Goal: Answer question/provide support: Share knowledge or assist other users

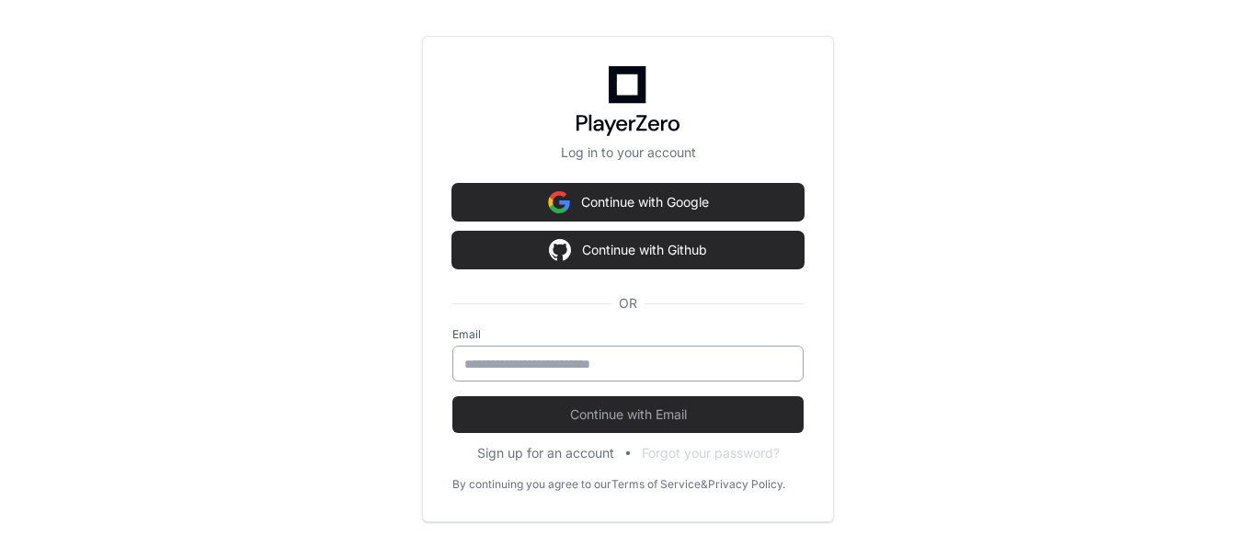
click at [563, 364] on input "email" at bounding box center [627, 364] width 327 height 18
type input "**********"
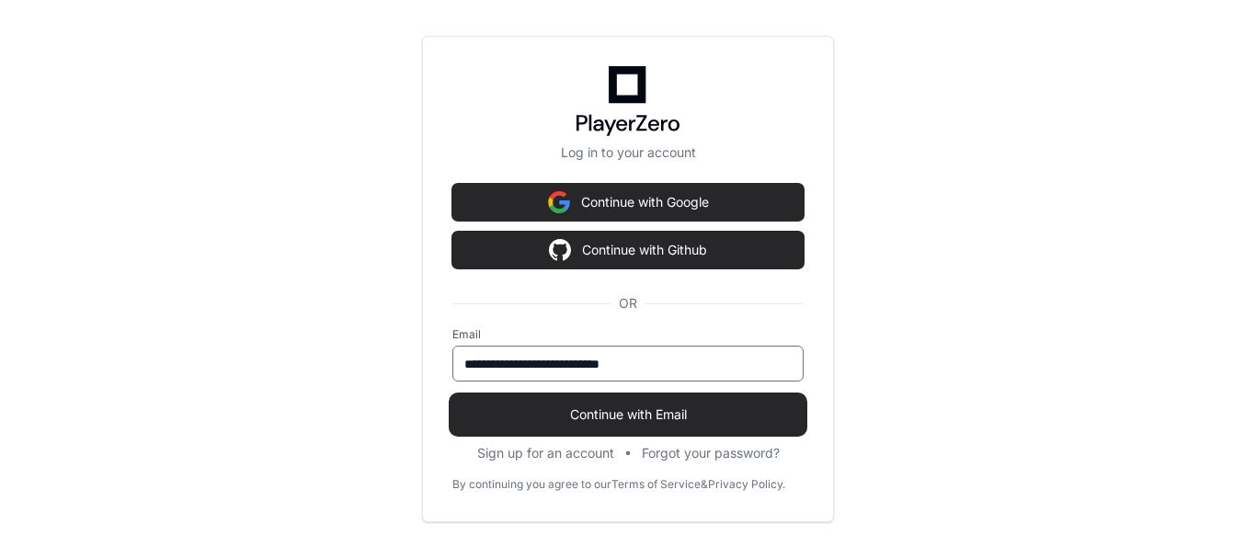
click at [587, 413] on span "Continue with Email" at bounding box center [627, 414] width 351 height 18
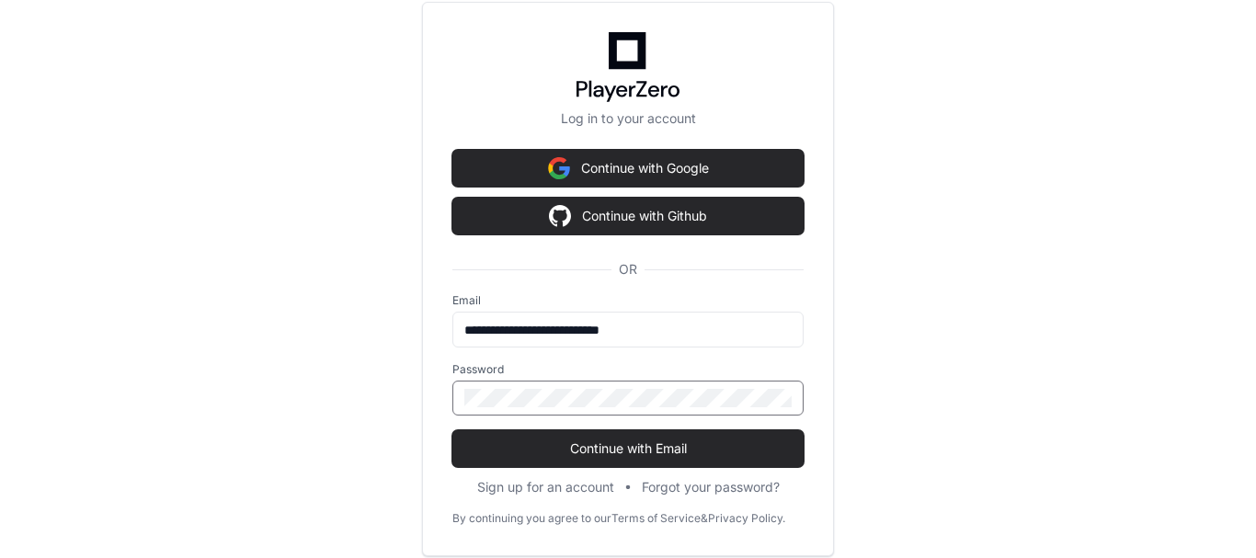
click at [452, 430] on button "Continue with Email" at bounding box center [627, 448] width 351 height 37
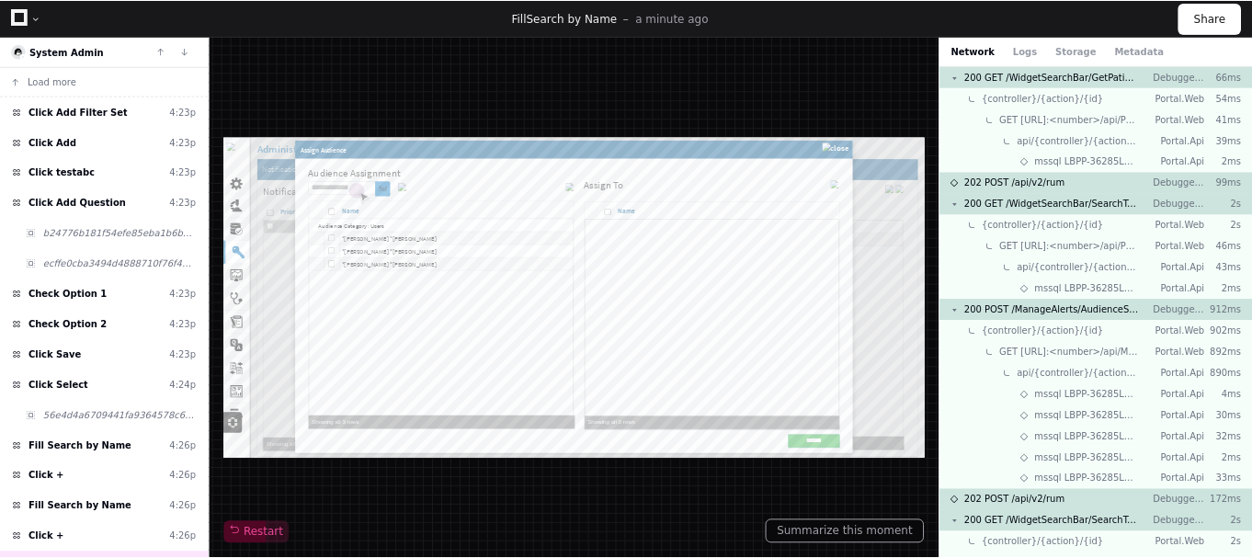
scroll to position [492, 0]
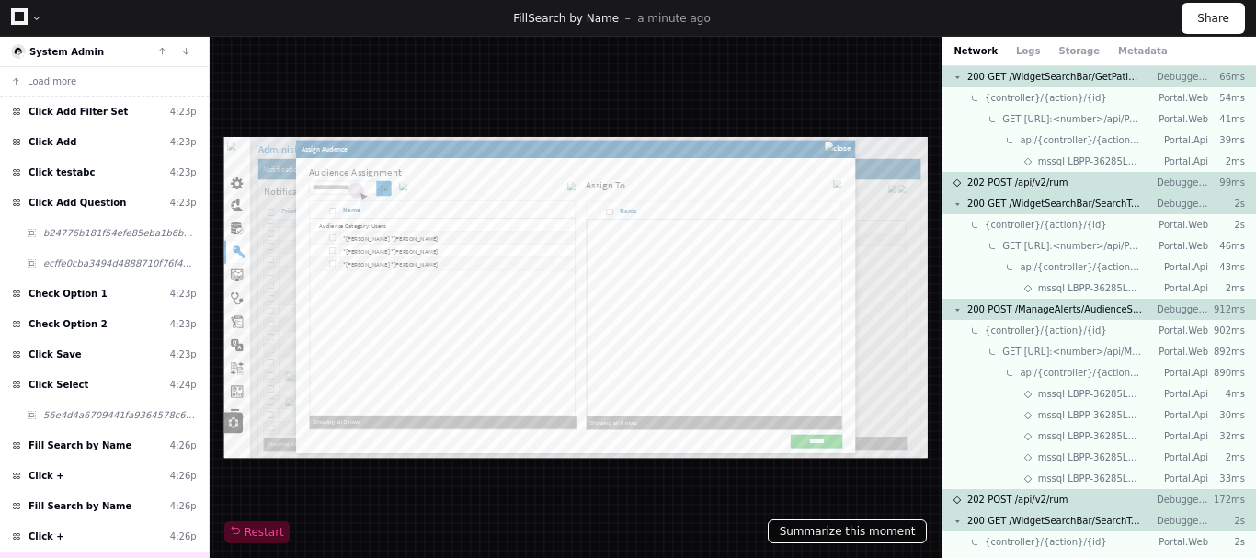
click at [861, 531] on button "Summarize this moment" at bounding box center [848, 531] width 160 height 24
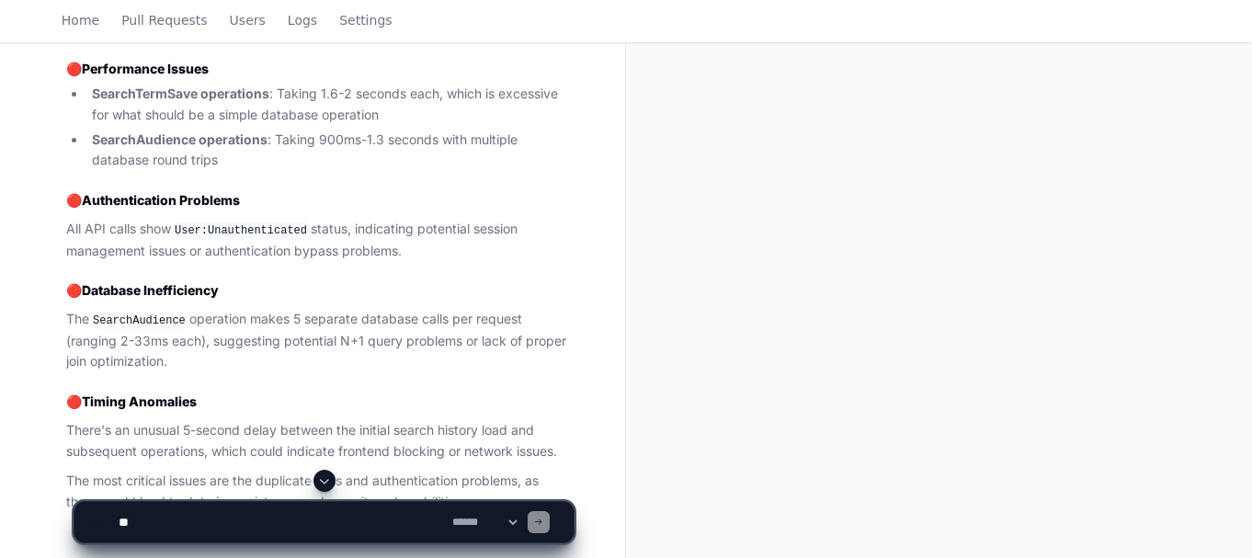
scroll to position [1117, 0]
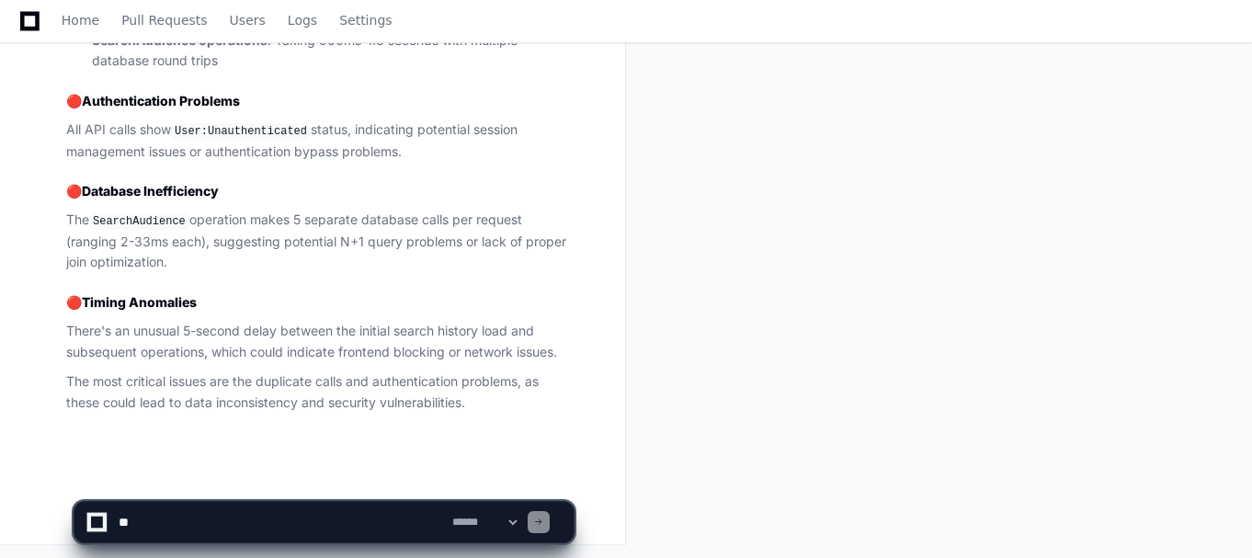
click at [266, 505] on textarea at bounding box center [282, 522] width 334 height 40
click at [257, 521] on textarea at bounding box center [282, 522] width 334 height 40
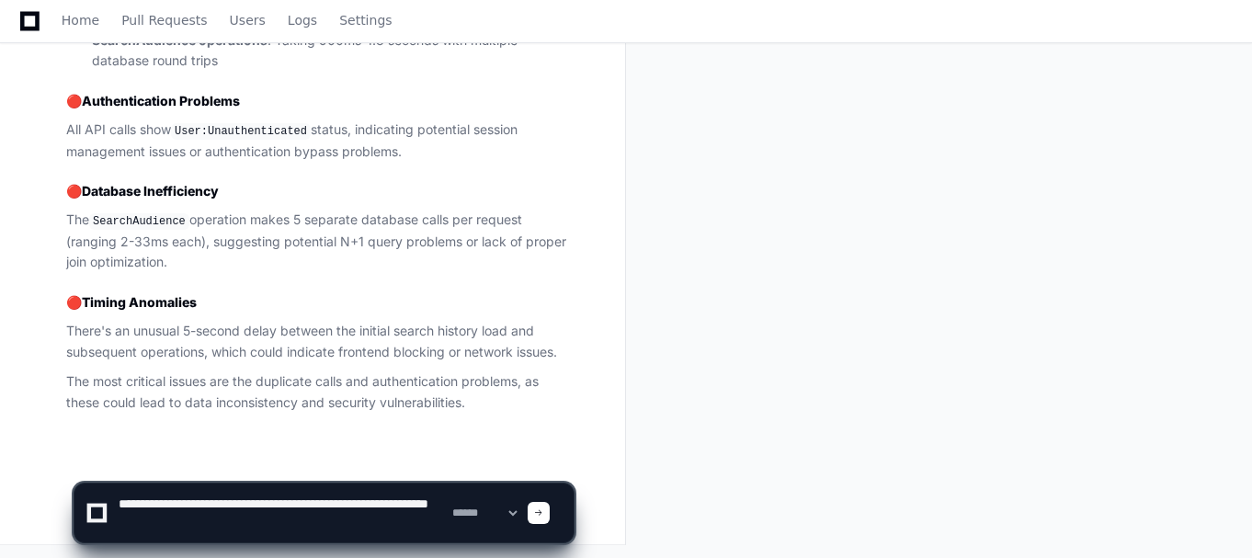
type textarea "**********"
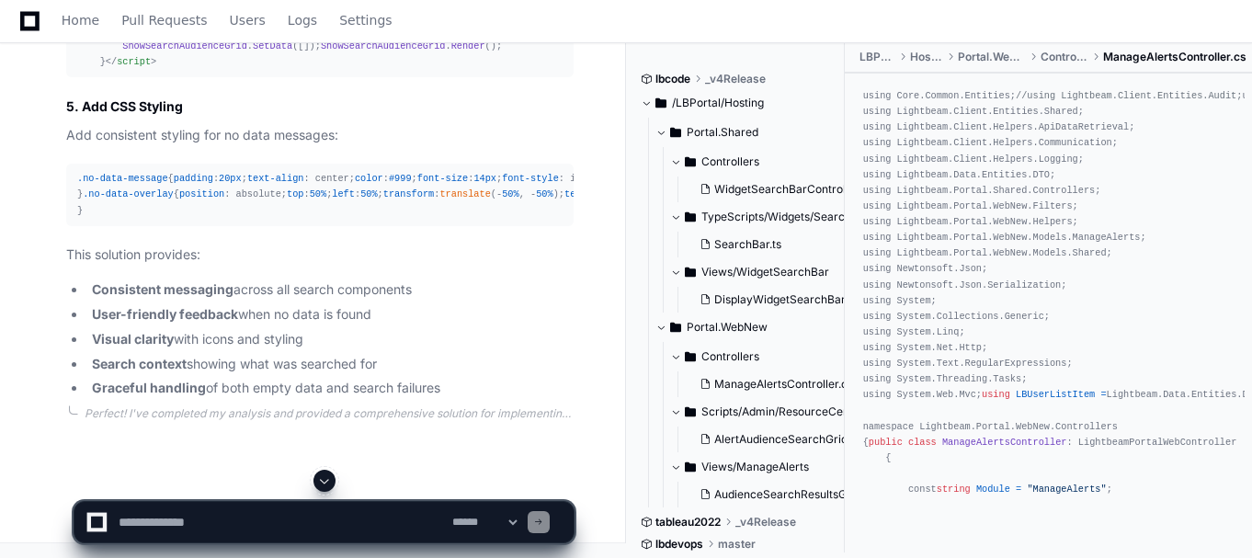
scroll to position [4886, 0]
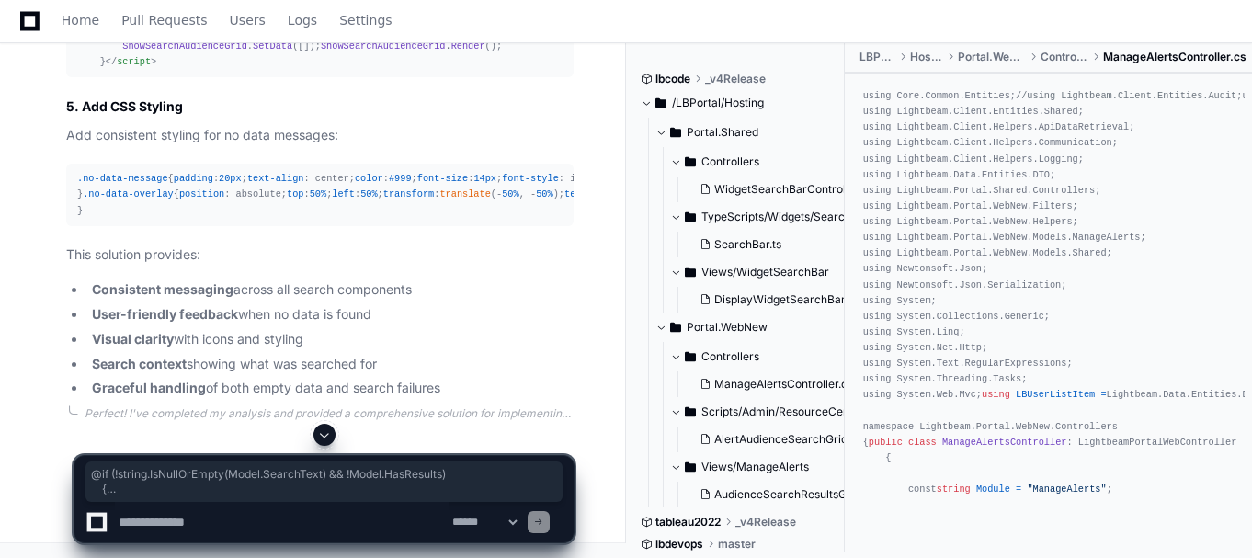
drag, startPoint x: 96, startPoint y: 154, endPoint x: 141, endPoint y: 248, distance: 104.9
copy div "@if (!string.IsNullOrEmpty(Model.SearchText) && !Model.HasResults) { < div clas…"
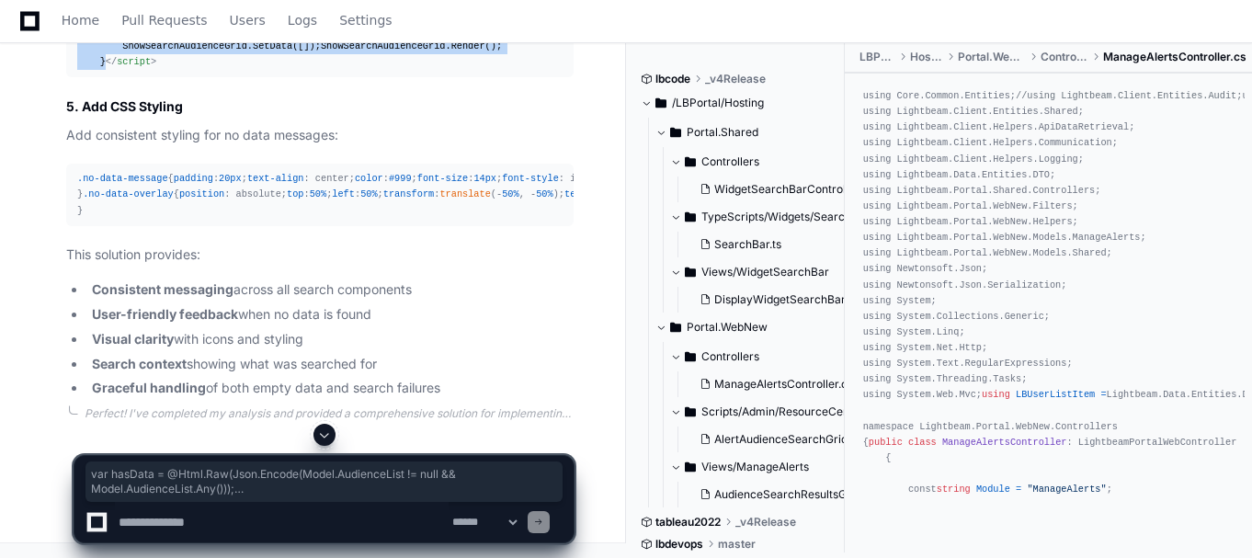
drag, startPoint x: 96, startPoint y: 196, endPoint x: 139, endPoint y: 348, distance: 157.7
copy span "var hasData = @ Html . Raw ( Json . Encode ( Model . AudienceList != null && Mo…"
click at [347, 35] on span "// Grid will show the no data message from the HTML above" at bounding box center [465, 29] width 323 height 11
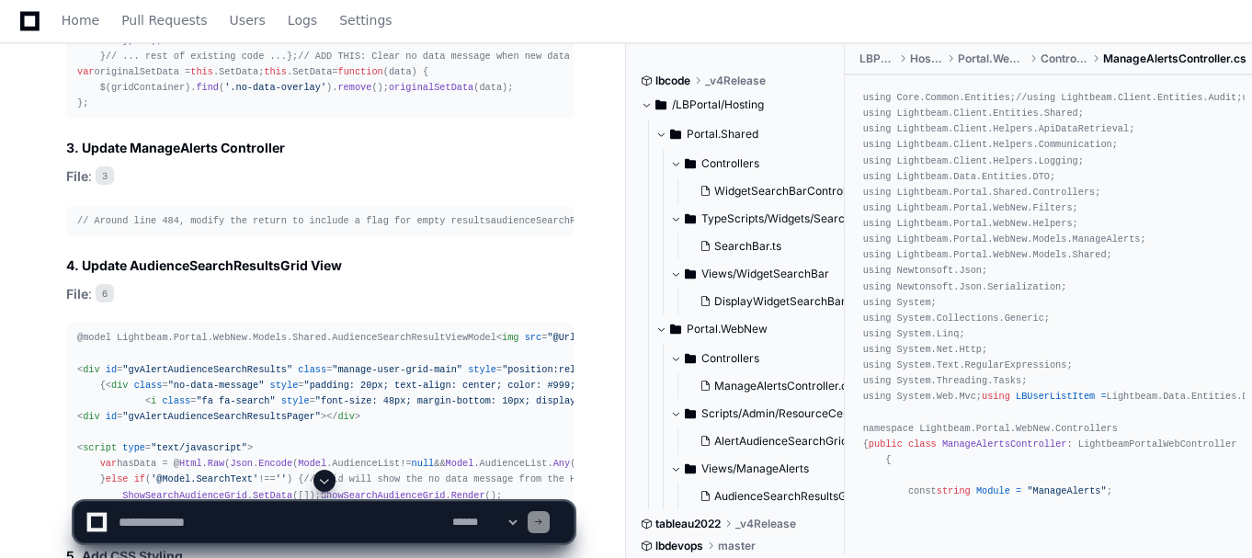
scroll to position [4140, 0]
click at [120, 110] on div "var pro_Render = function ( ) { // ... existing initialization ... DataView . b…" at bounding box center [319, 7] width 485 height 205
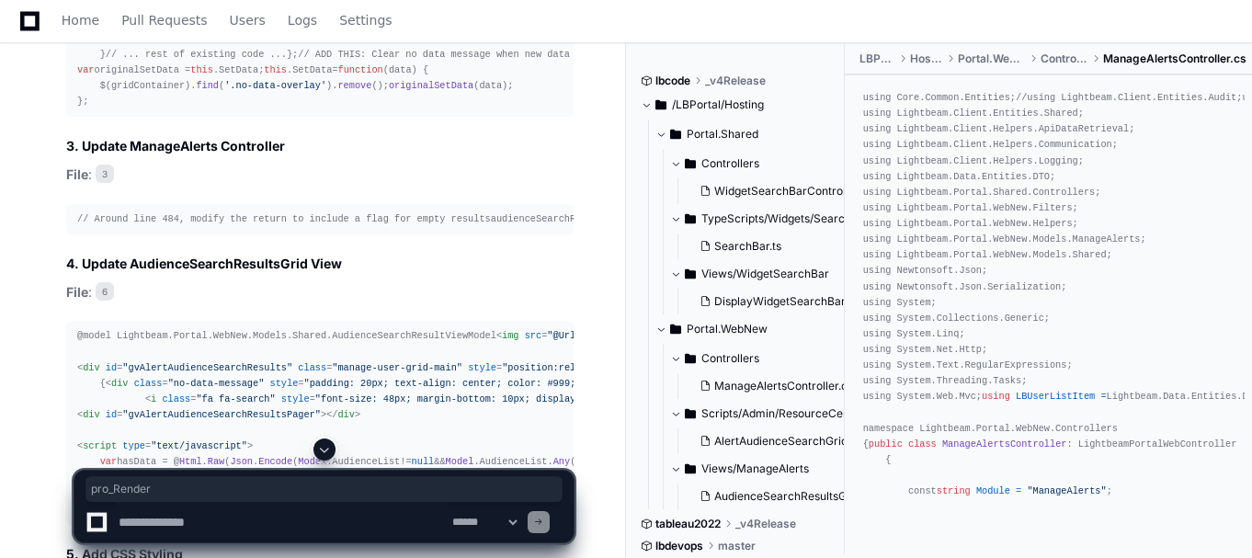
copy div "pro_Render"
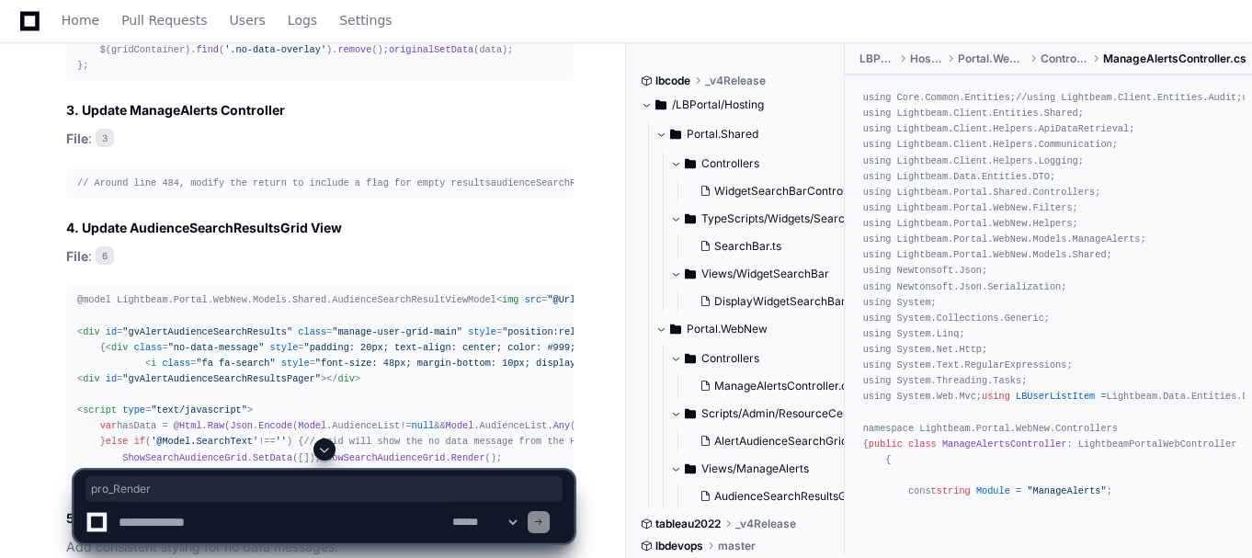
scroll to position [4177, 0]
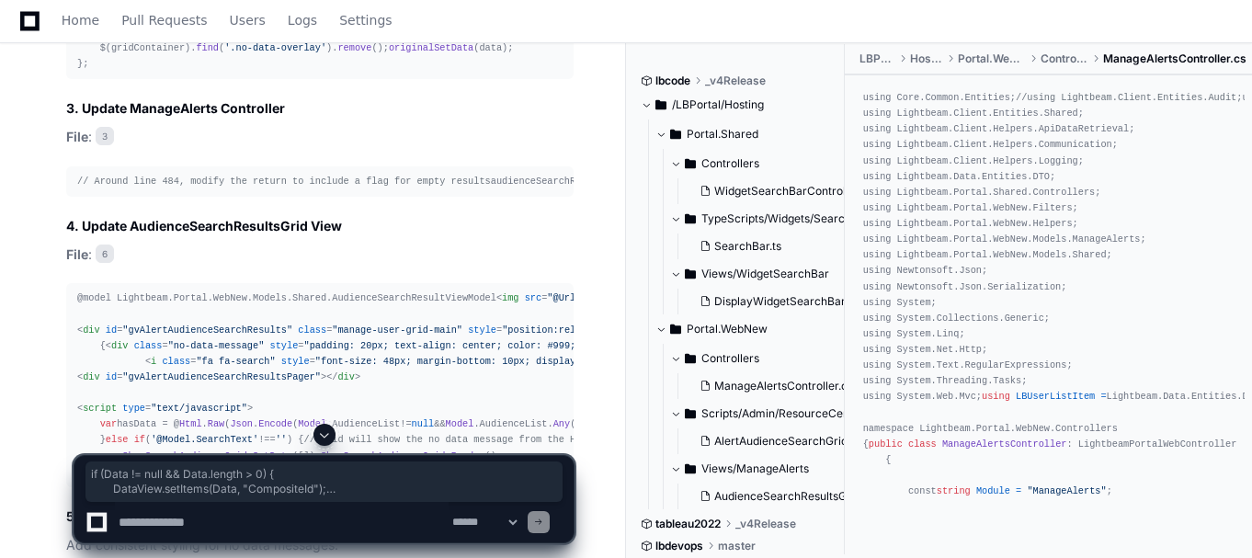
drag, startPoint x: 96, startPoint y: 191, endPoint x: 172, endPoint y: 360, distance: 185.6
copy div "if ( Data != null && Data . length > 0 ) { DataView . setItems ( Data , "Compos…"
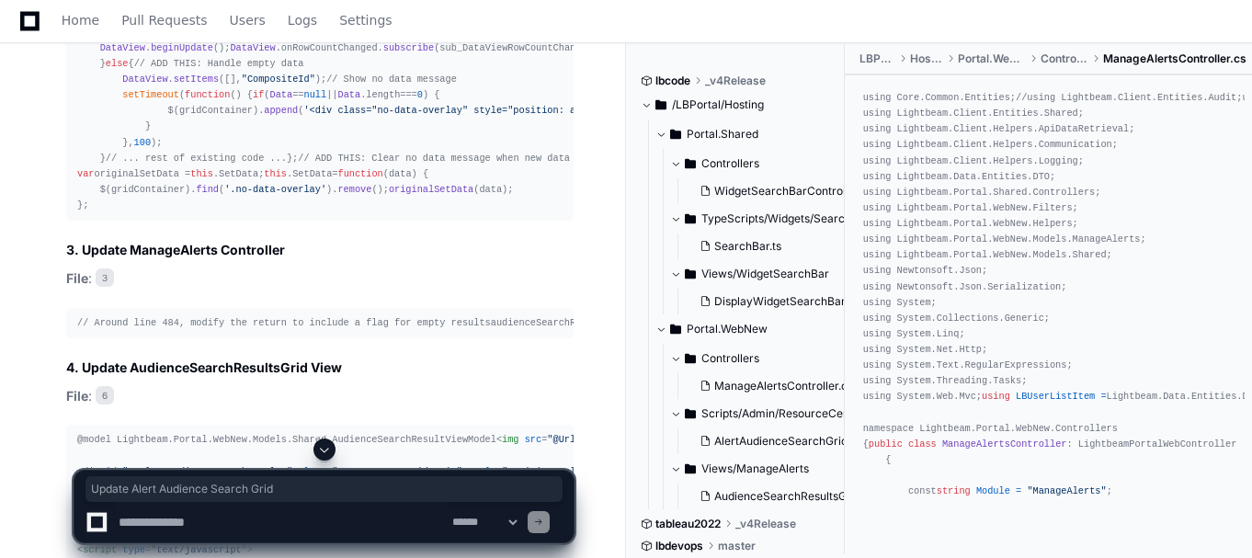
drag, startPoint x: 80, startPoint y: 142, endPoint x: 313, endPoint y: 146, distance: 232.6
copy h3 "Update Alert Audience Search Grid"
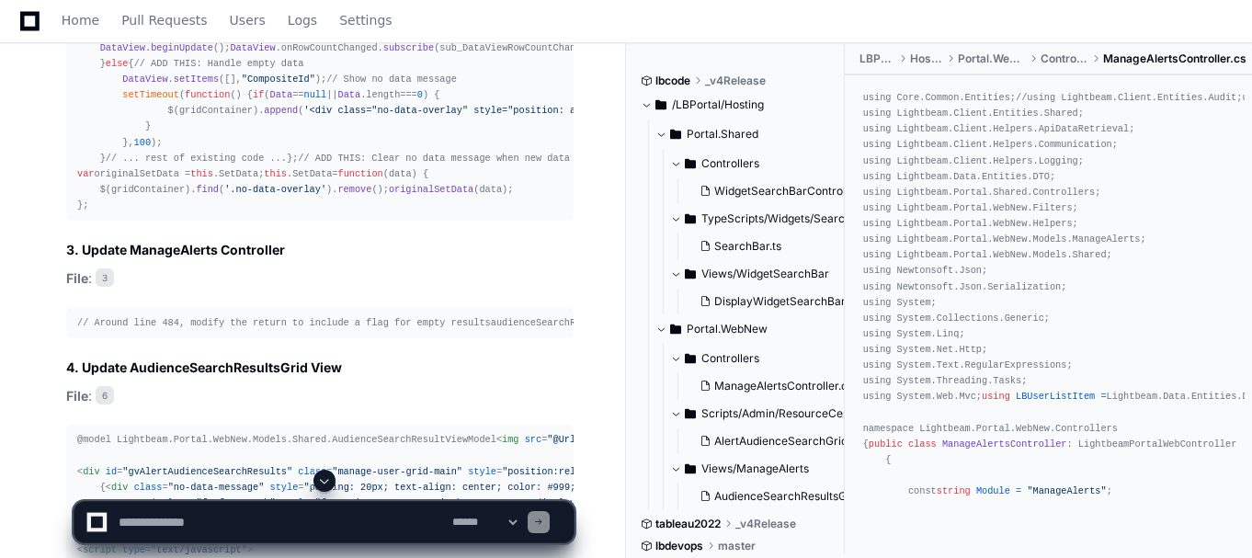
click at [191, 523] on textarea at bounding box center [282, 522] width 334 height 40
type textarea "*"
paste textarea "**********"
type textarea "**********"
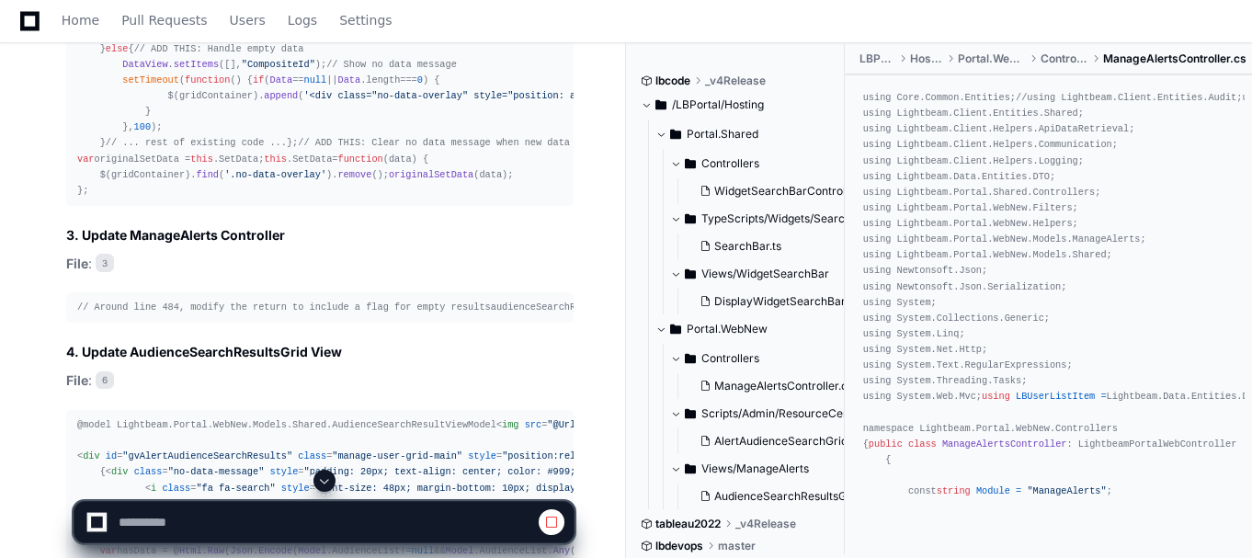
scroll to position [4052, 0]
click at [314, 477] on button at bounding box center [324, 481] width 22 height 22
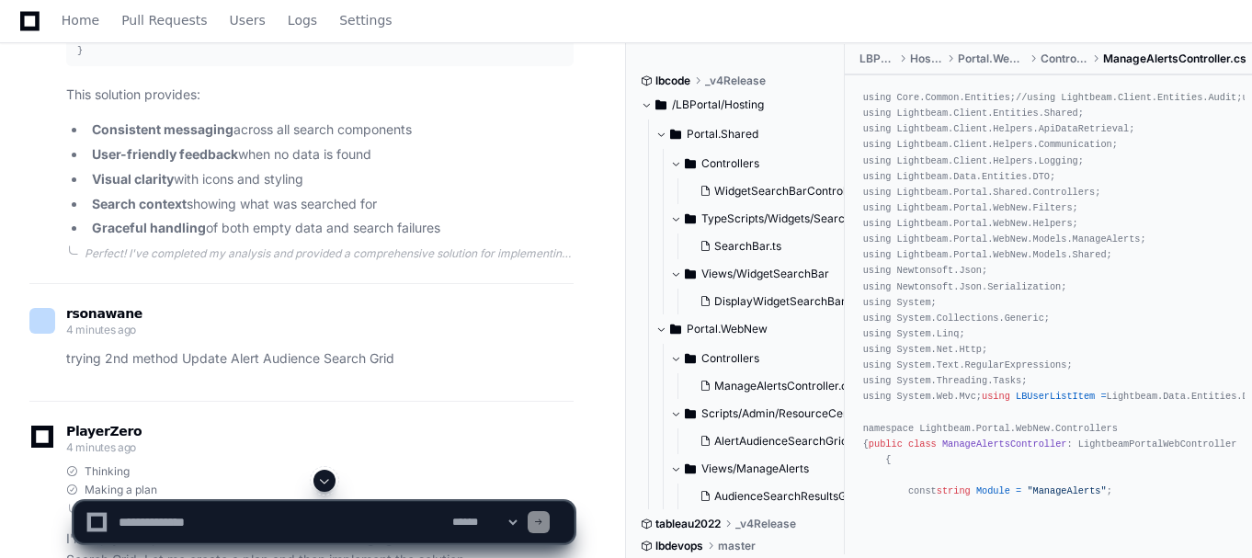
scroll to position [4749, 0]
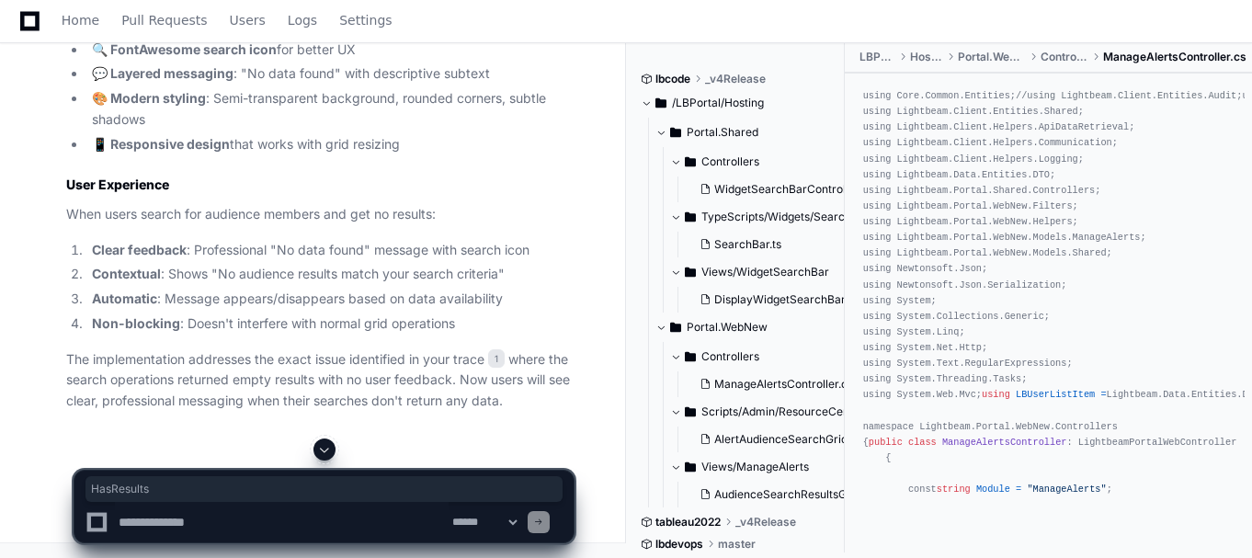
scroll to position [8213, 0]
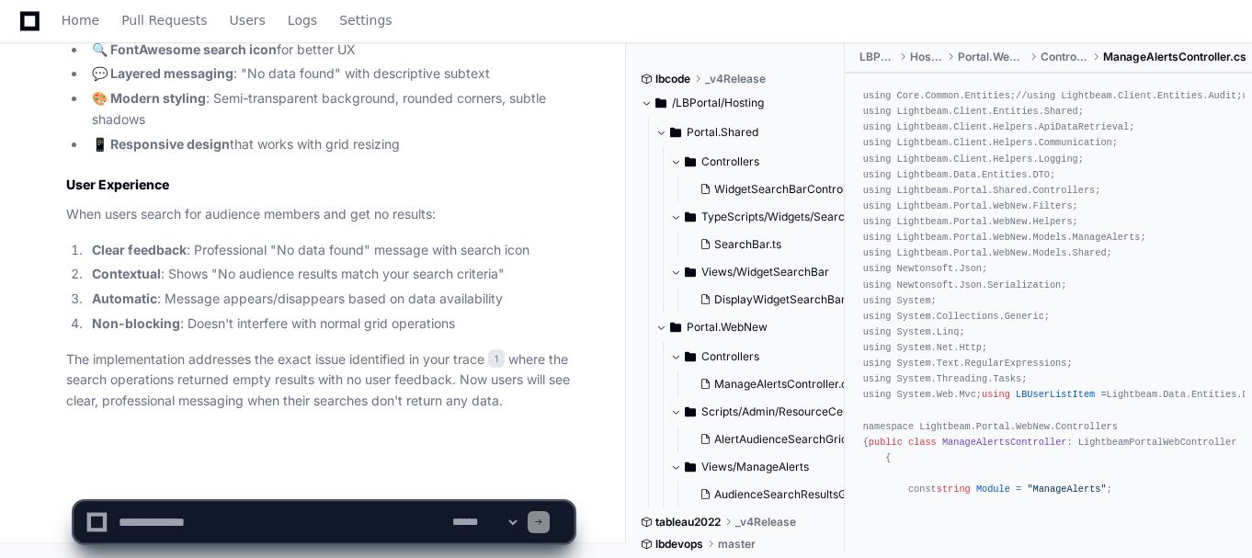
click at [278, 516] on textarea at bounding box center [282, 522] width 334 height 40
paste textarea "**********"
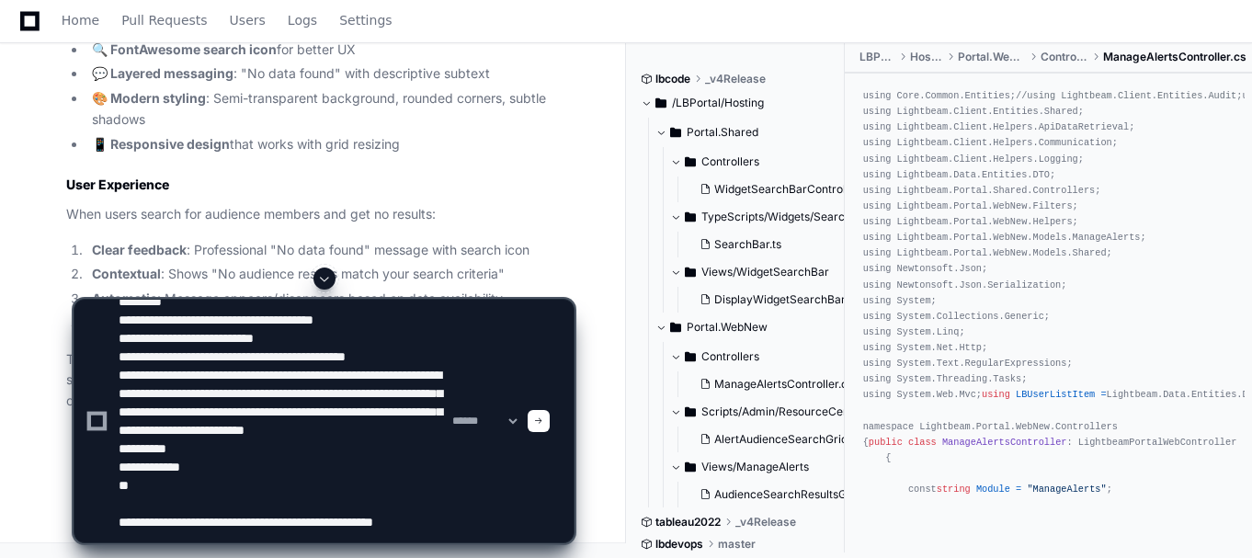
scroll to position [79, 0]
type textarea "**********"
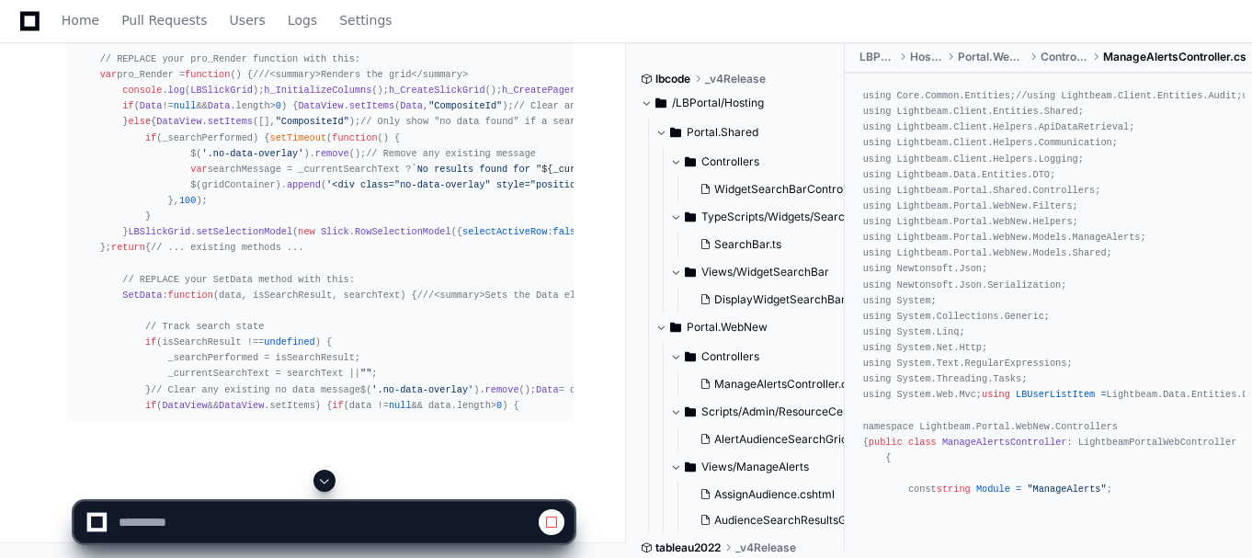
scroll to position [9982, 0]
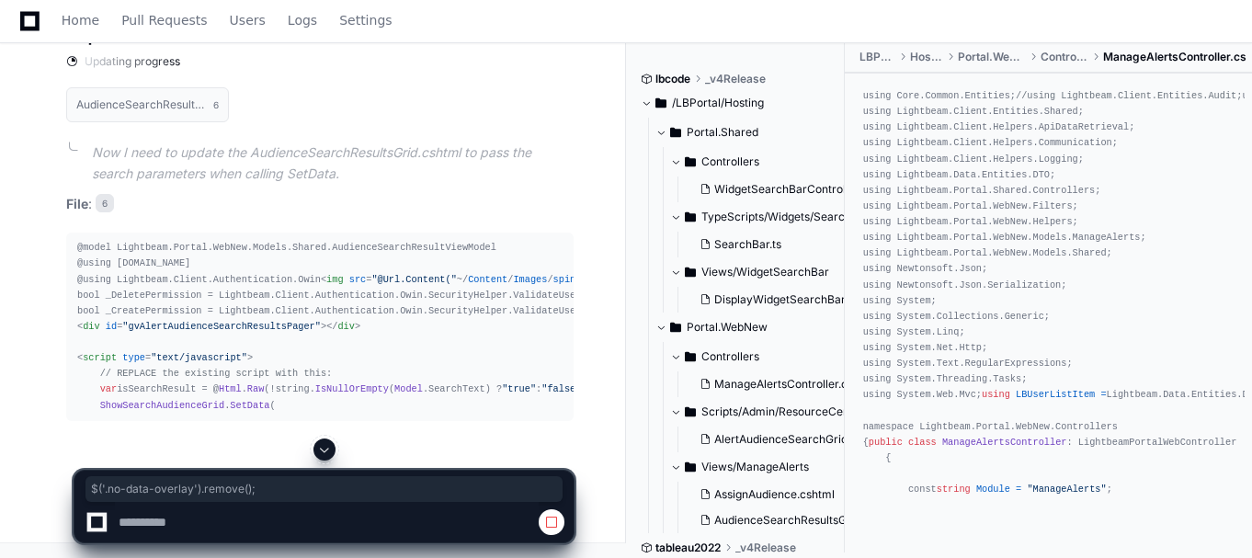
copy div "$( '.no-data-overlay' ). remove ();"
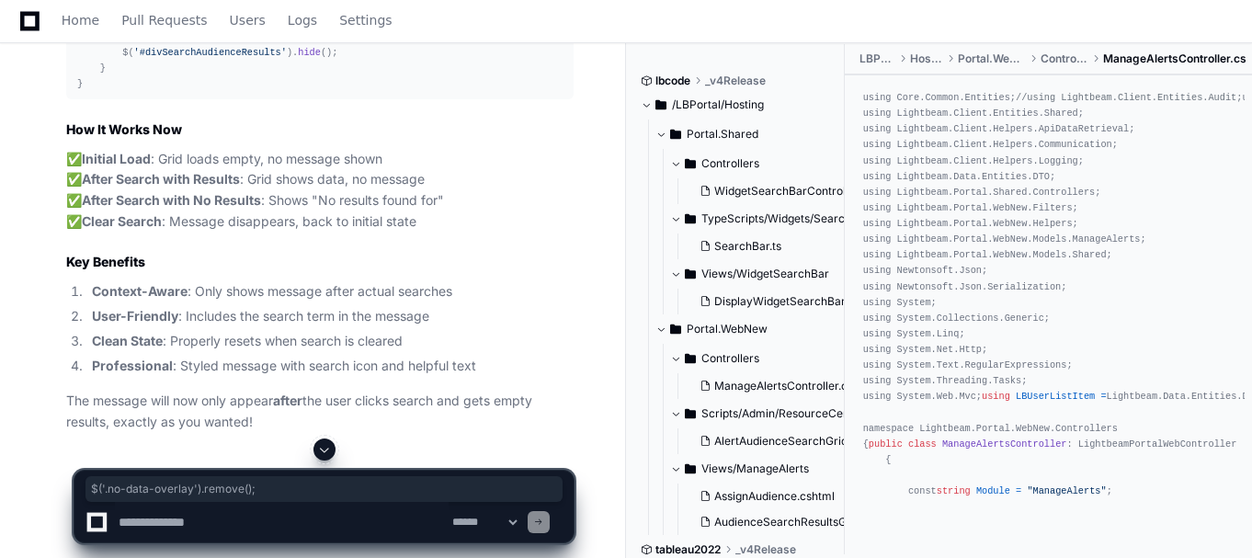
scroll to position [9588, 0]
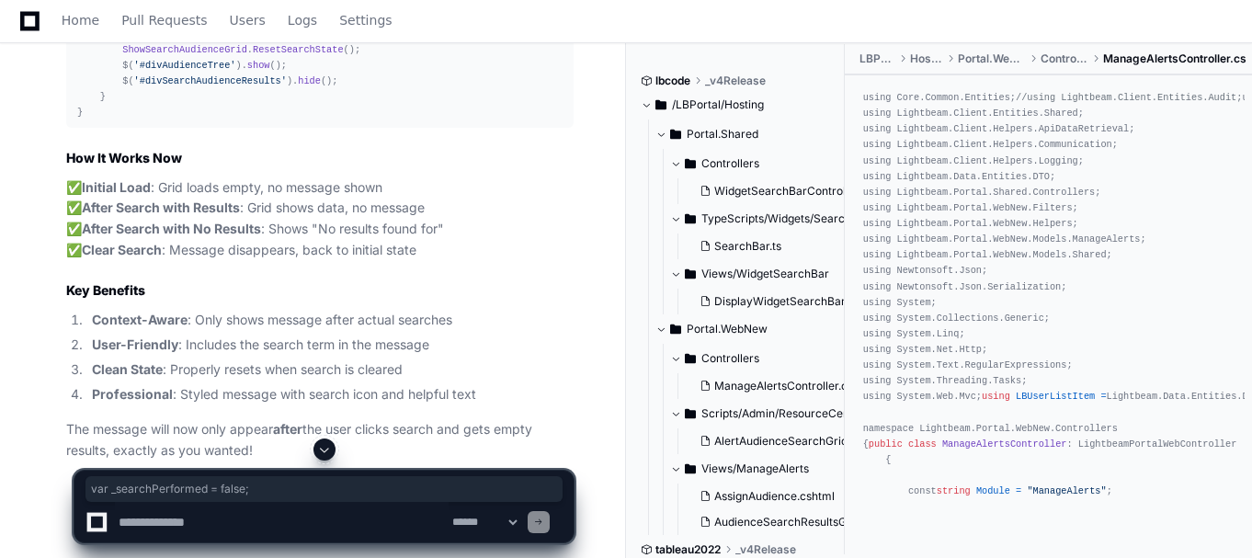
drag, startPoint x: 98, startPoint y: 153, endPoint x: 248, endPoint y: 152, distance: 149.9
copy div "var _searchPerformed = false ;"
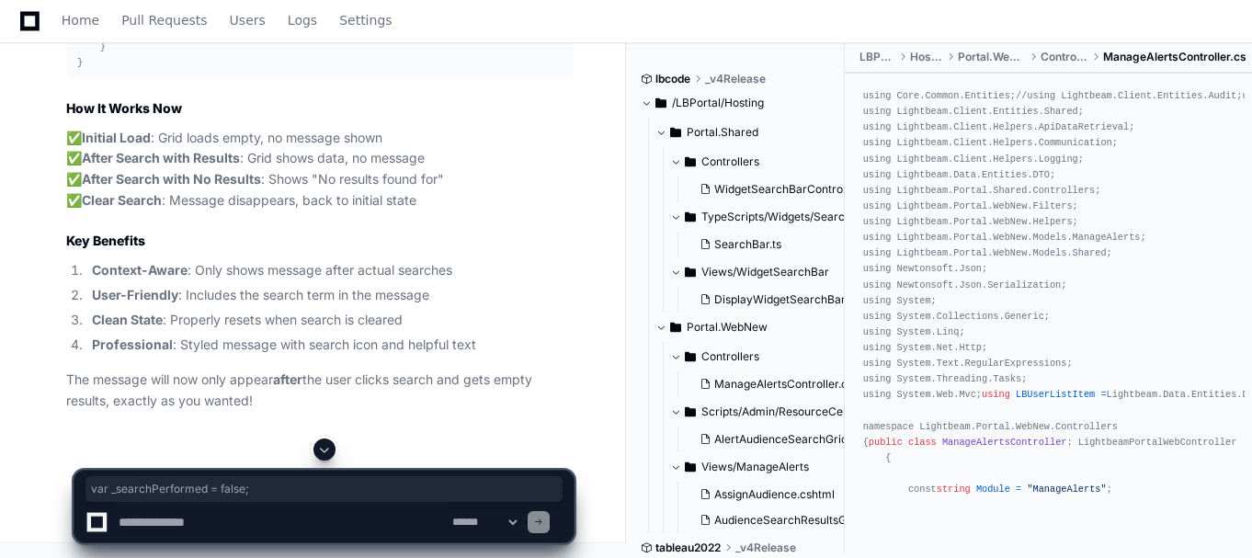
scroll to position [10058, 0]
drag, startPoint x: 141, startPoint y: 123, endPoint x: 274, endPoint y: 121, distance: 133.3
copy div "if (_searchPerformed) {"
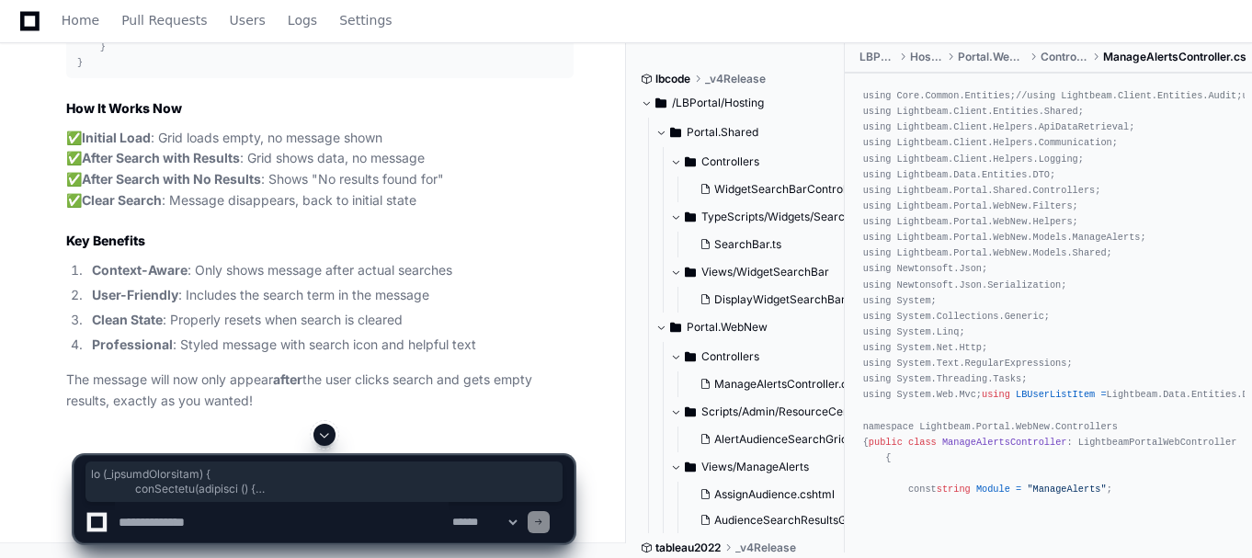
drag, startPoint x: 137, startPoint y: 122, endPoint x: 180, endPoint y: 345, distance: 226.6
copy div "if (_searchPerformed) { setTimeout ( function ( ) { $( '.no-data-overlay' ). re…"
click at [243, 518] on textarea at bounding box center [282, 522] width 334 height 40
paste textarea "**********"
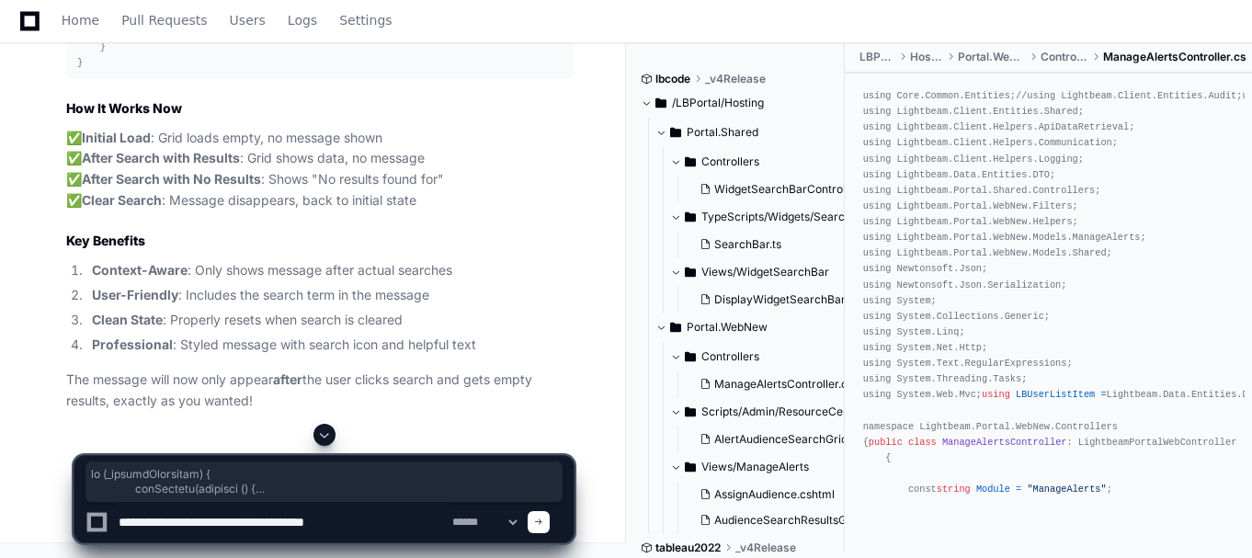
type textarea "**********"
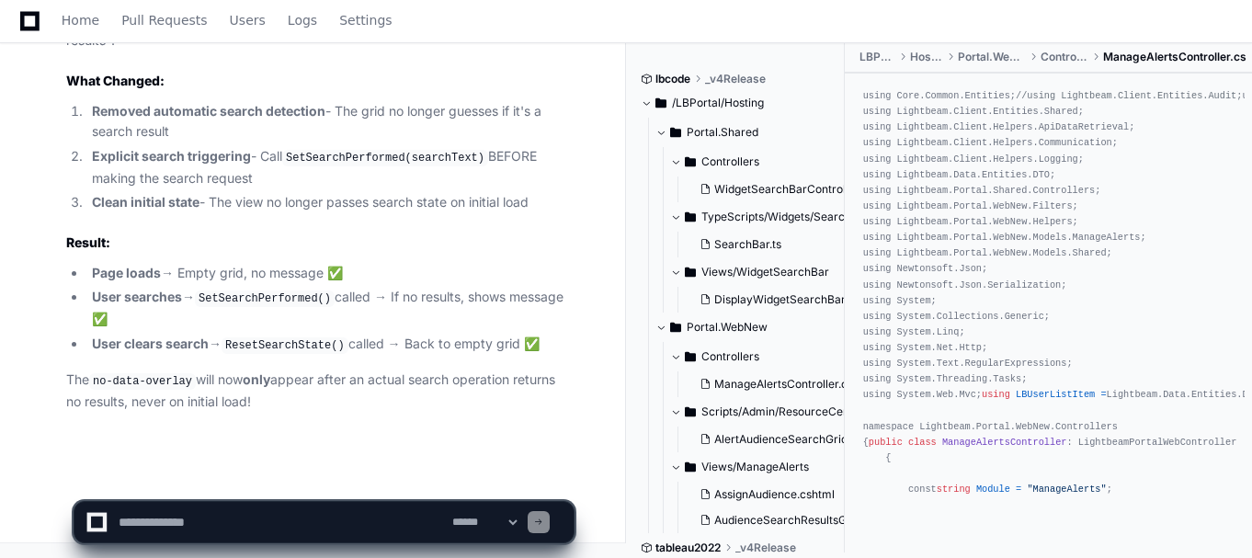
scroll to position [16864, 0]
click at [227, 523] on textarea at bounding box center [282, 522] width 334 height 40
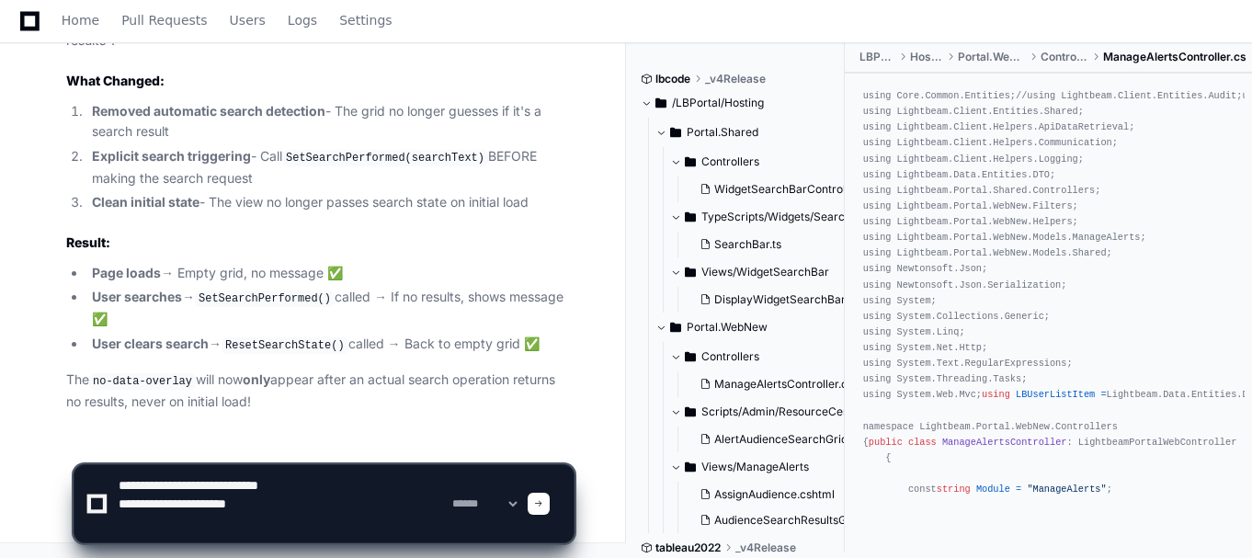
paste textarea "**********"
type textarea "**********"
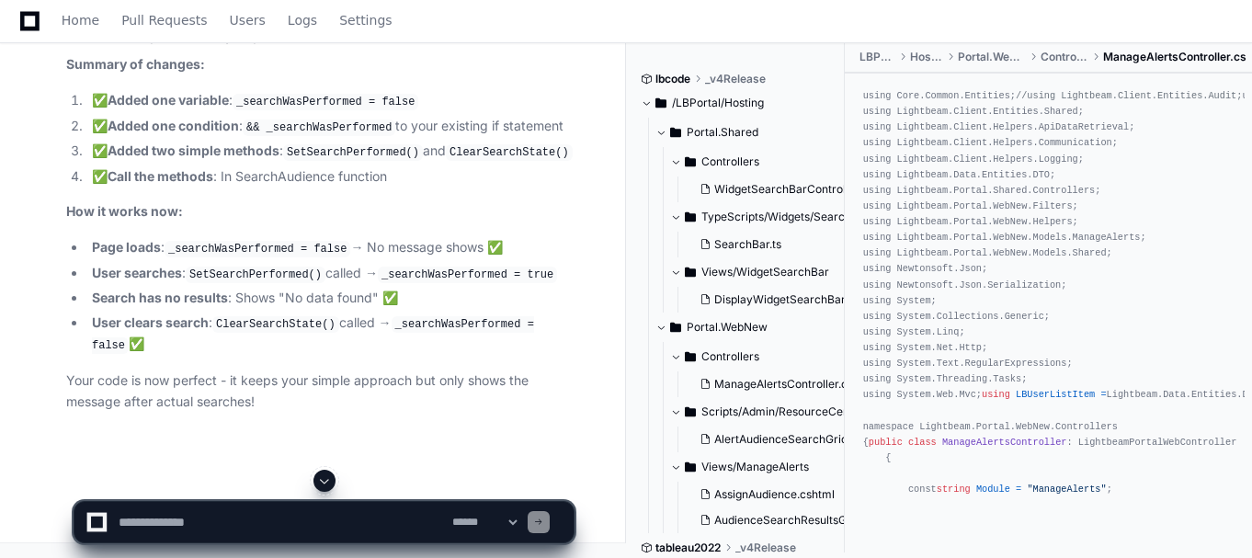
scroll to position [18278, 0]
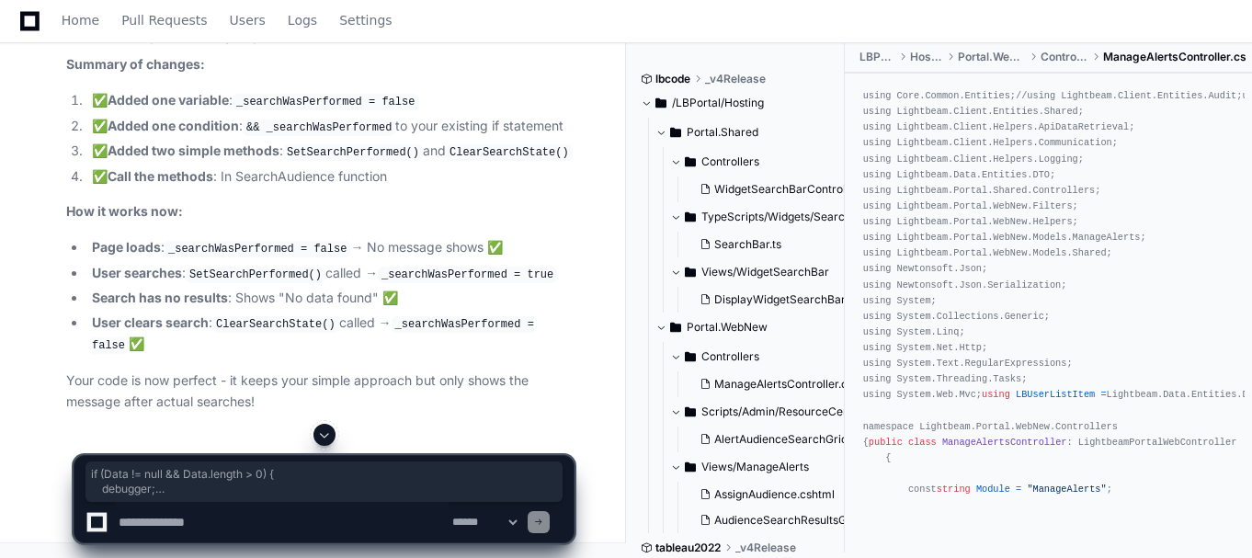
drag, startPoint x: 115, startPoint y: 357, endPoint x: 79, endPoint y: 174, distance: 186.4
copy div "if ( Data != null && Data . length > 0 ) { debugger ; DataView . setItems ( Dat…"
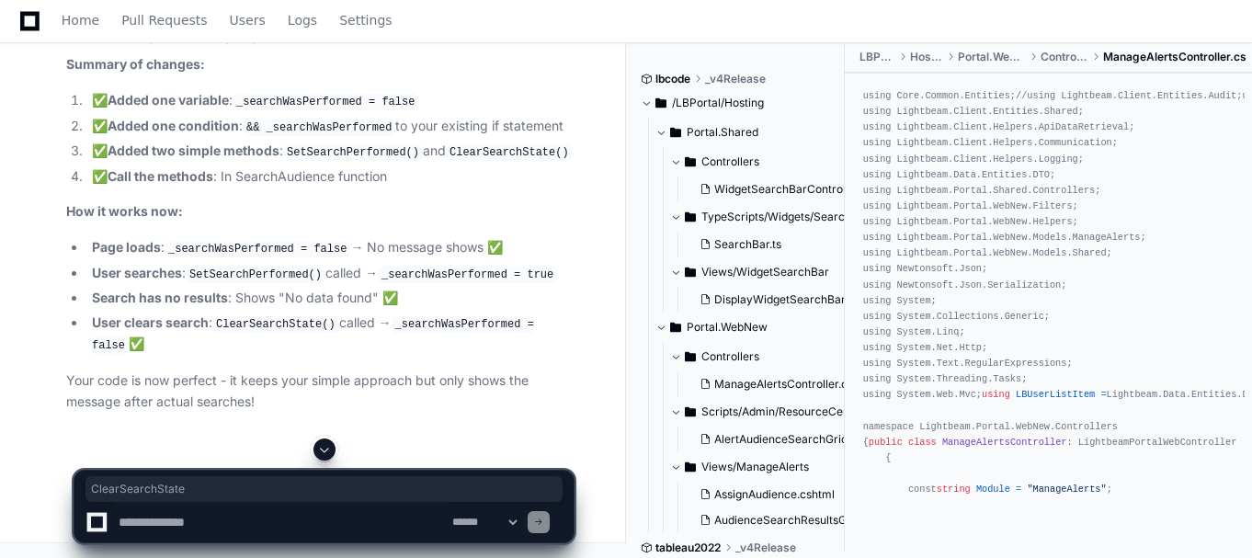
scroll to position [18346, 0]
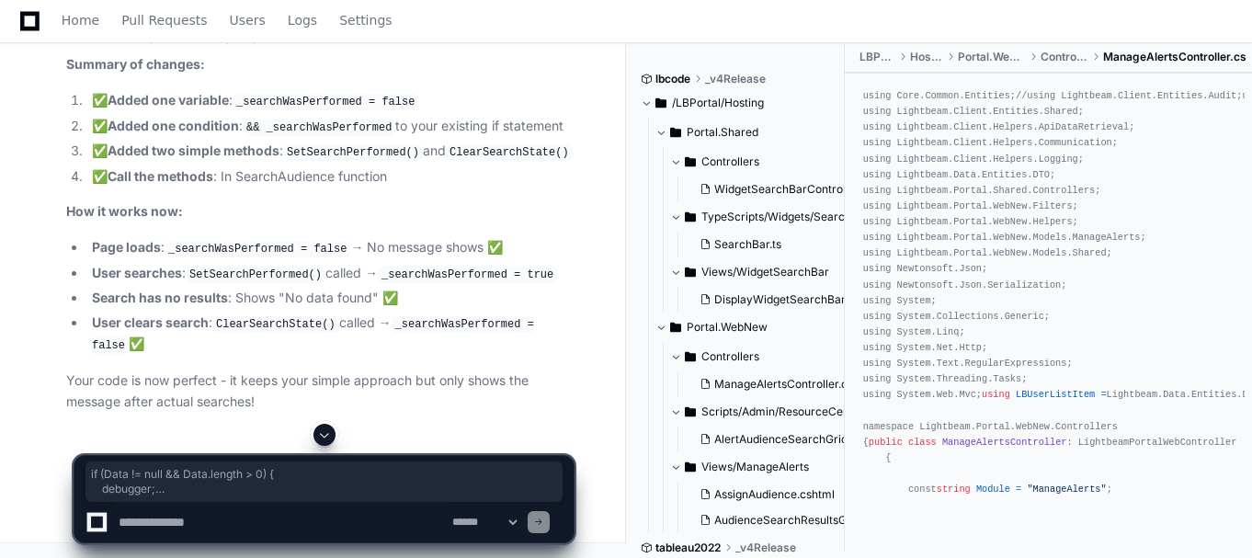
drag, startPoint x: 74, startPoint y: 104, endPoint x: 108, endPoint y: 291, distance: 189.7
drag, startPoint x: 105, startPoint y: 291, endPoint x: 75, endPoint y: 110, distance: 183.5
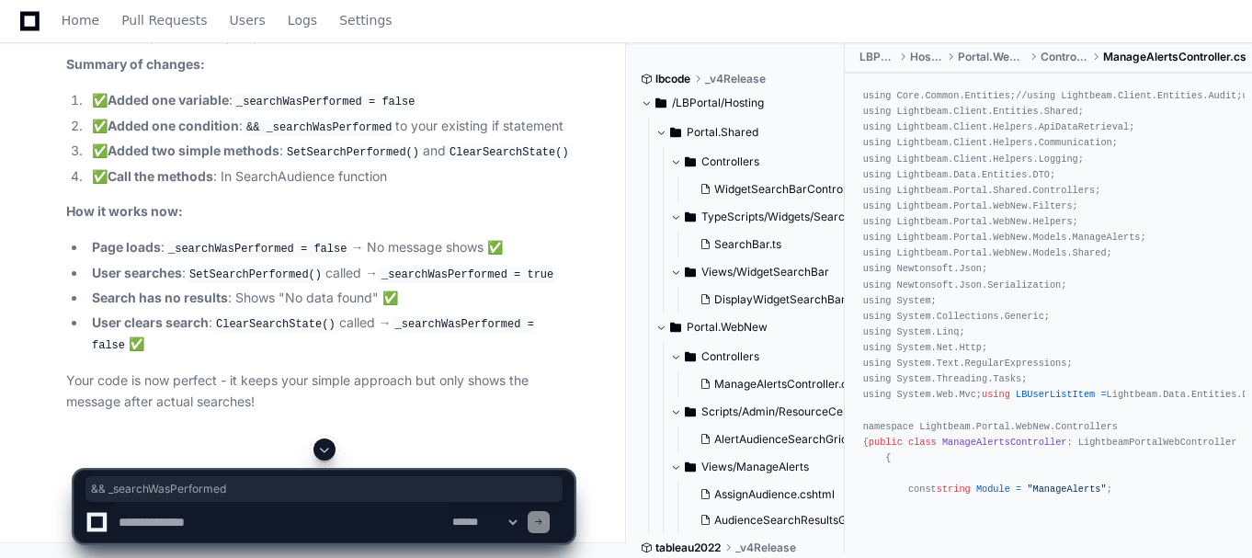
drag, startPoint x: 326, startPoint y: 215, endPoint x: 440, endPoint y: 212, distance: 114.0
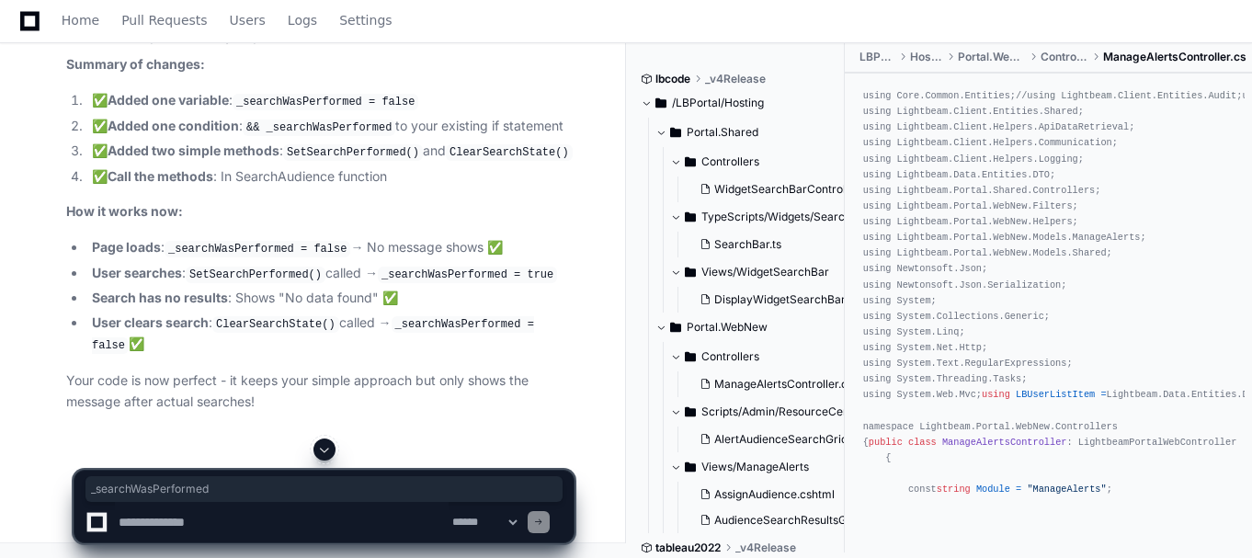
scroll to position [18057, 0]
drag, startPoint x: 96, startPoint y: 244, endPoint x: 266, endPoint y: 245, distance: 170.1
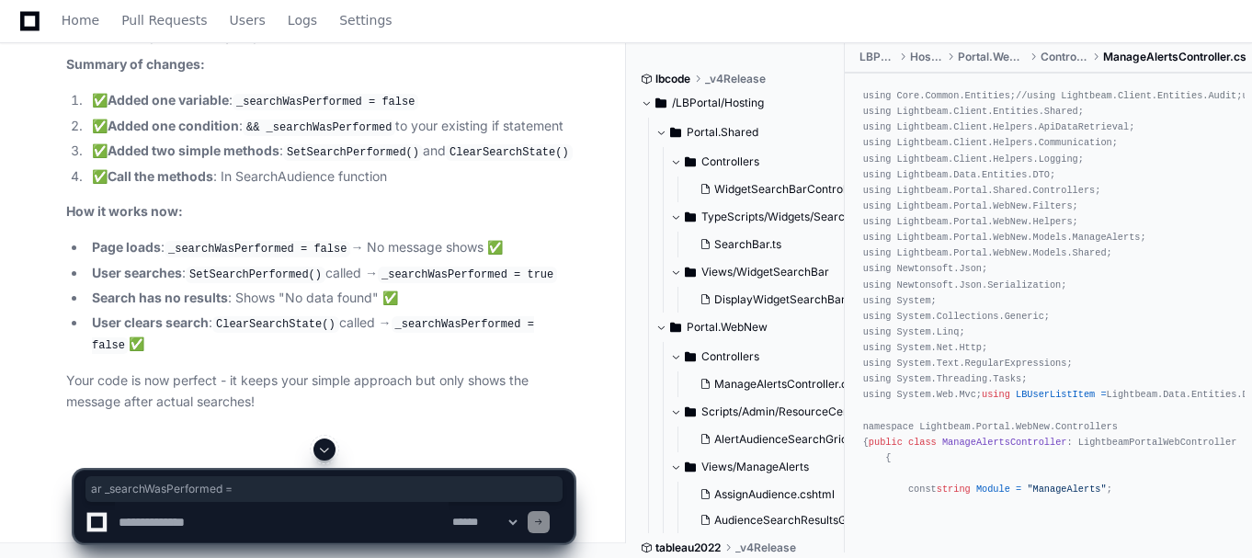
drag, startPoint x: 101, startPoint y: 245, endPoint x: 213, endPoint y: 246, distance: 112.2
drag, startPoint x: 97, startPoint y: 247, endPoint x: 265, endPoint y: 238, distance: 168.5
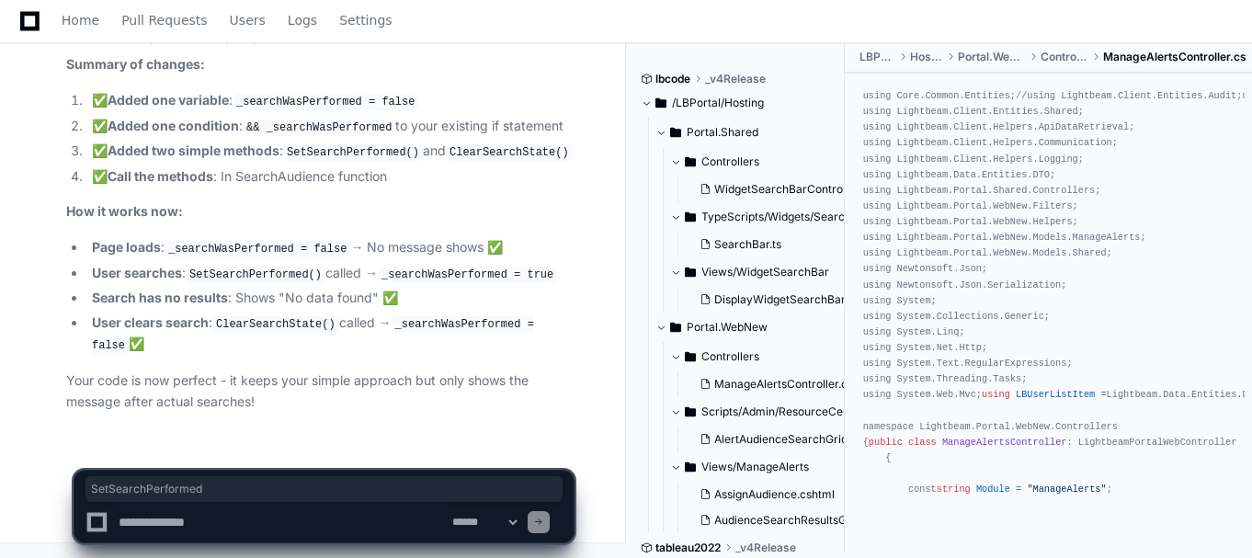
scroll to position [19611, 0]
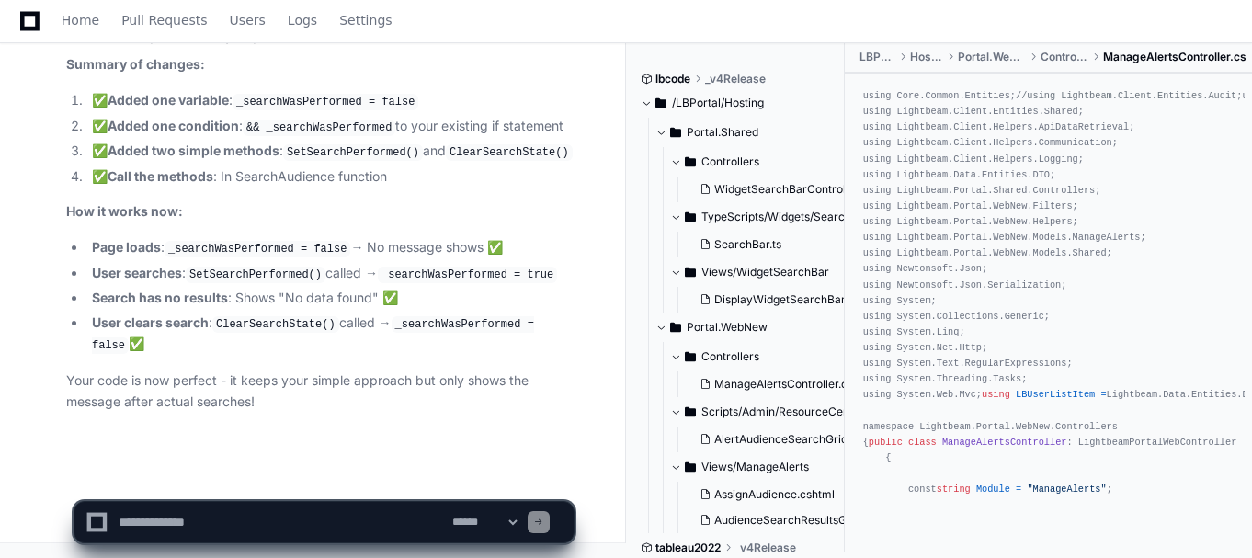
click at [275, 326] on code "ClearSearchState()" at bounding box center [275, 324] width 127 height 17
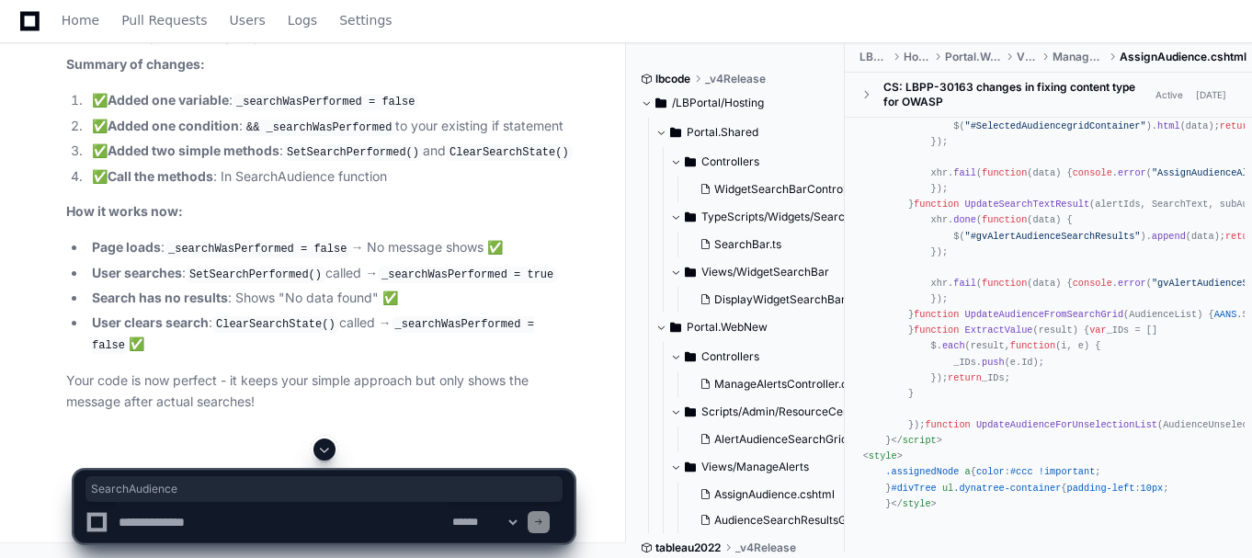
scroll to position [9177, 0]
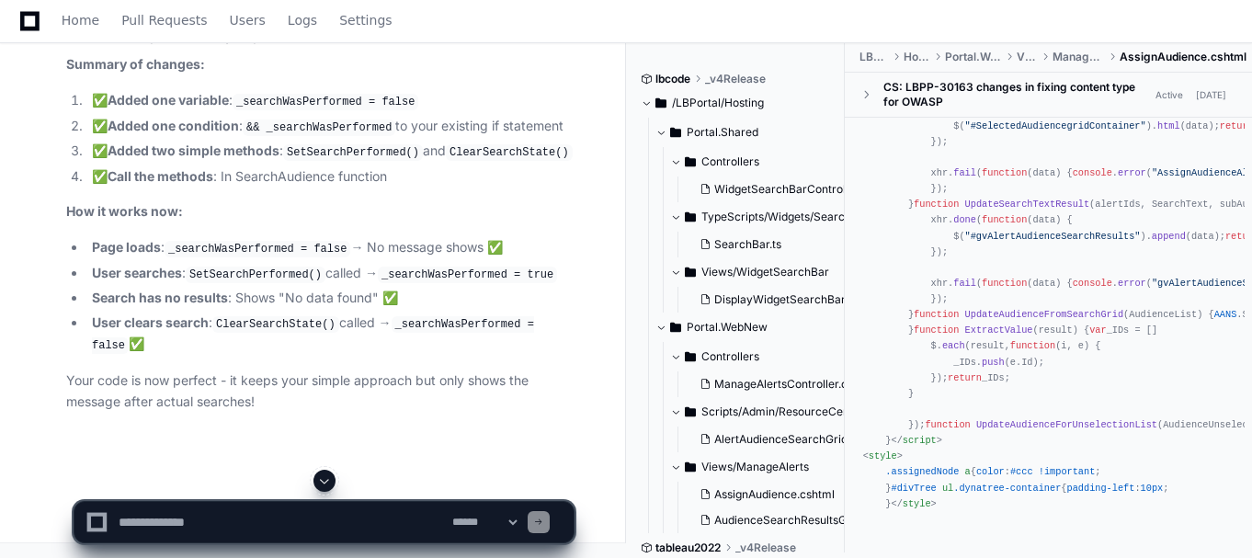
scroll to position [18601, 0]
